Goal: Task Accomplishment & Management: Manage account settings

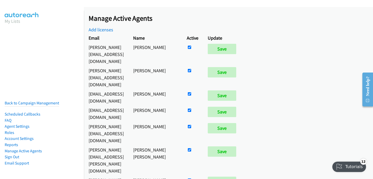
scroll to position [480, 0]
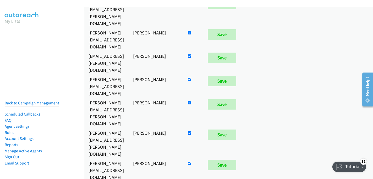
checkbox input "false"
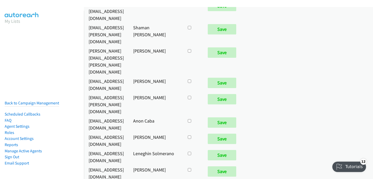
scroll to position [2013, 0]
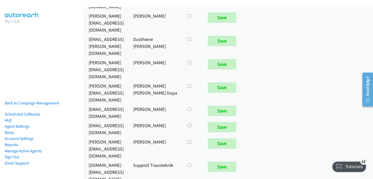
checkbox input "true"
